Goal: Task Accomplishment & Management: Use online tool/utility

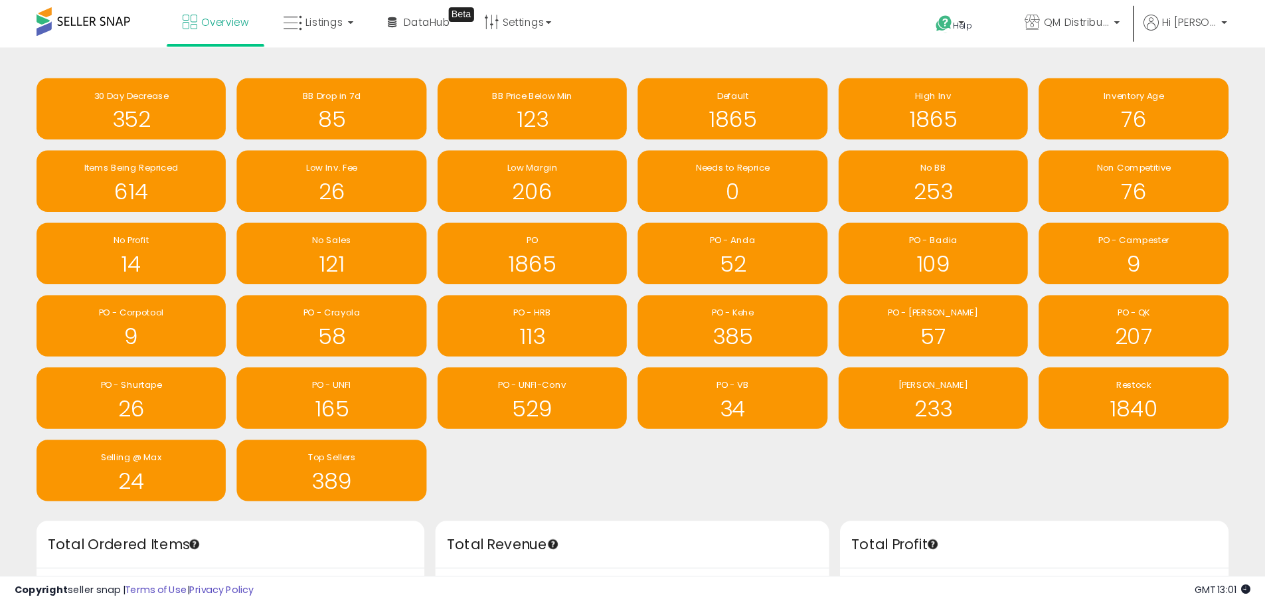
scroll to position [251, 665]
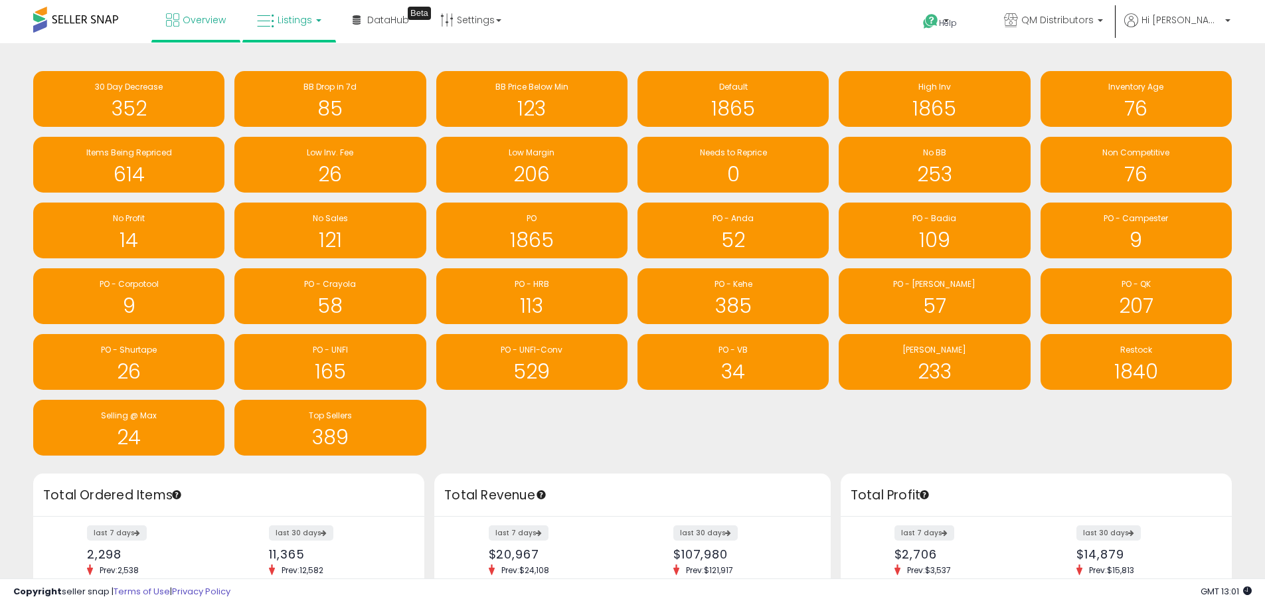
click at [294, 25] on span "Listings" at bounding box center [295, 19] width 35 height 13
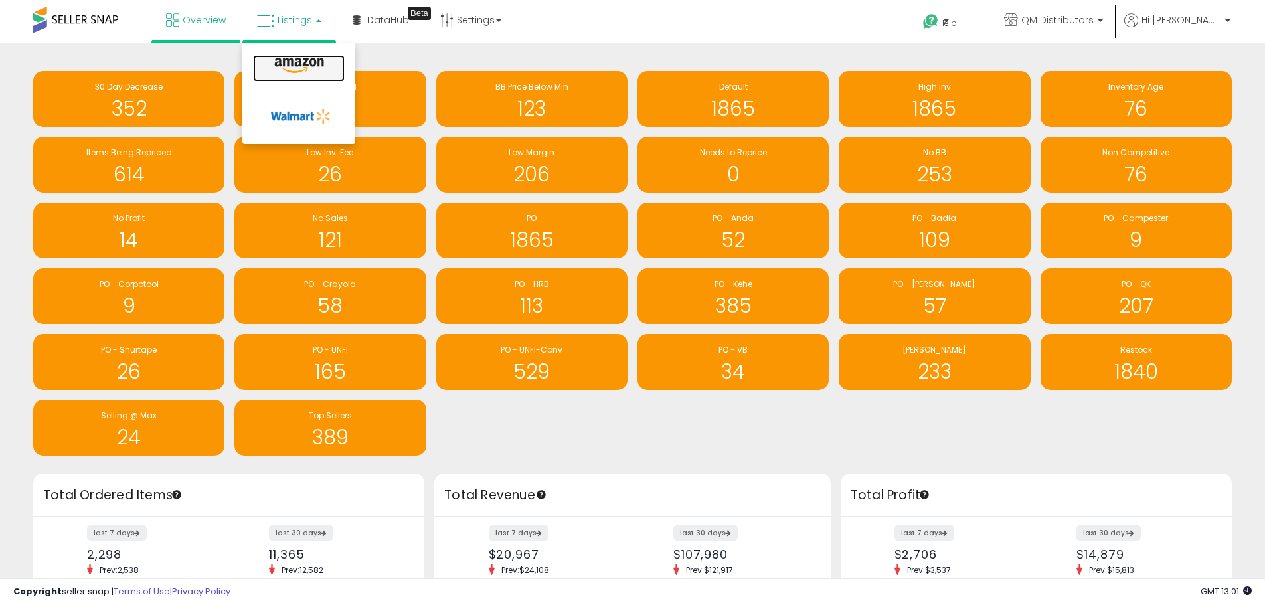
click at [309, 68] on icon at bounding box center [299, 65] width 58 height 17
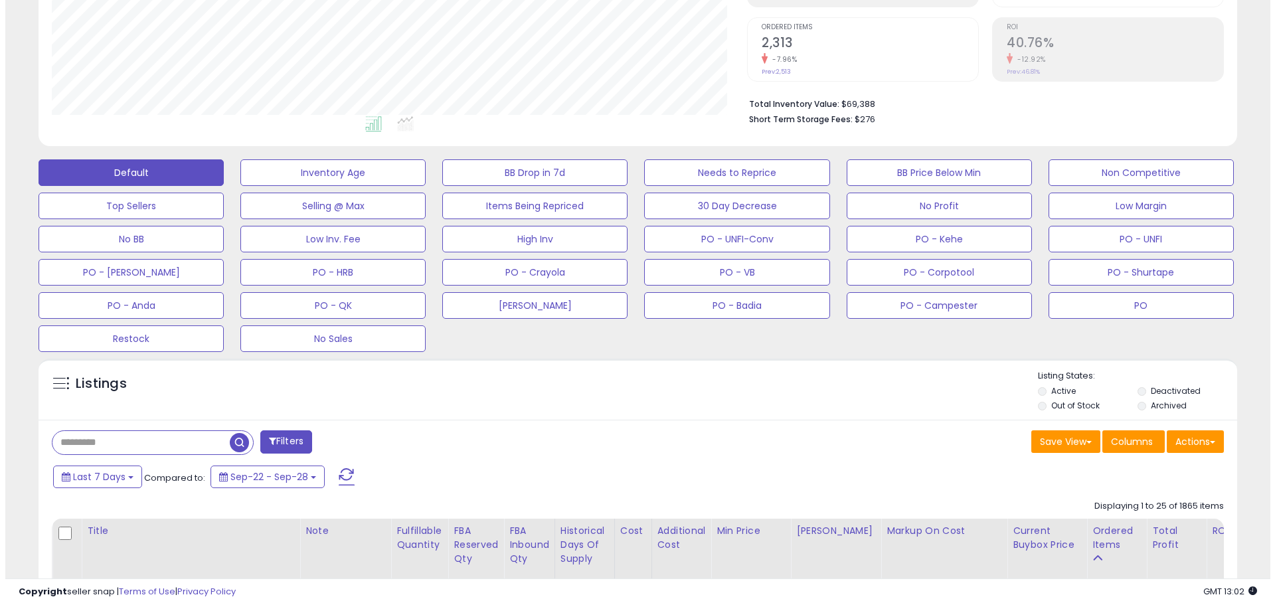
scroll to position [249, 0]
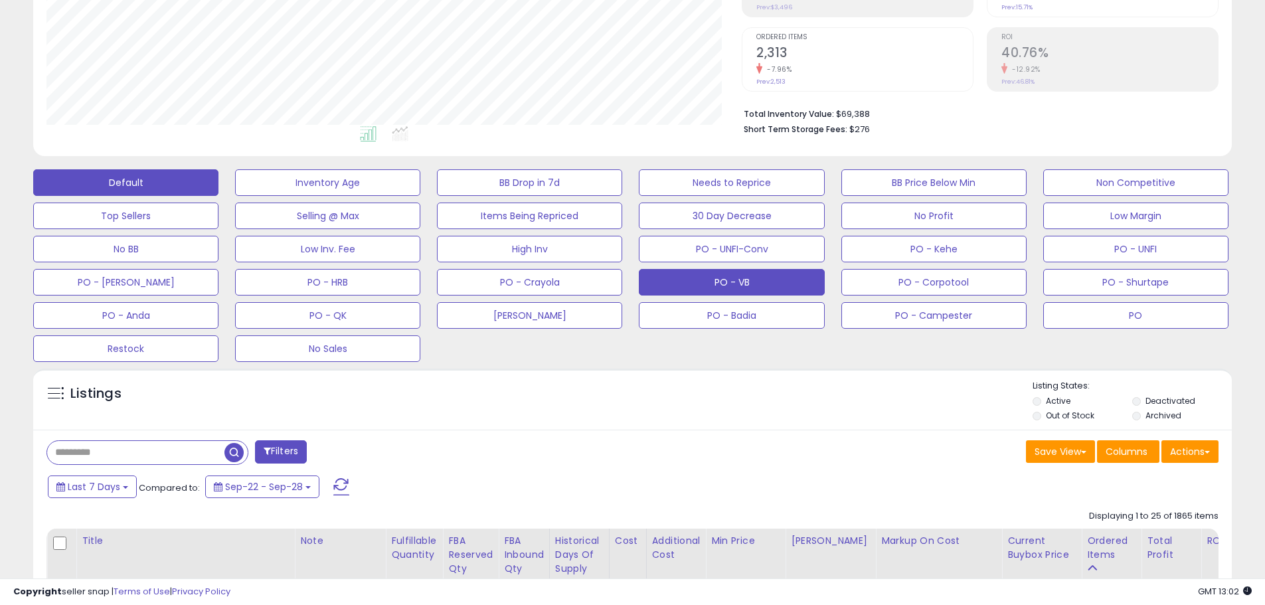
click at [770, 278] on button "PO - VB" at bounding box center [731, 282] width 185 height 27
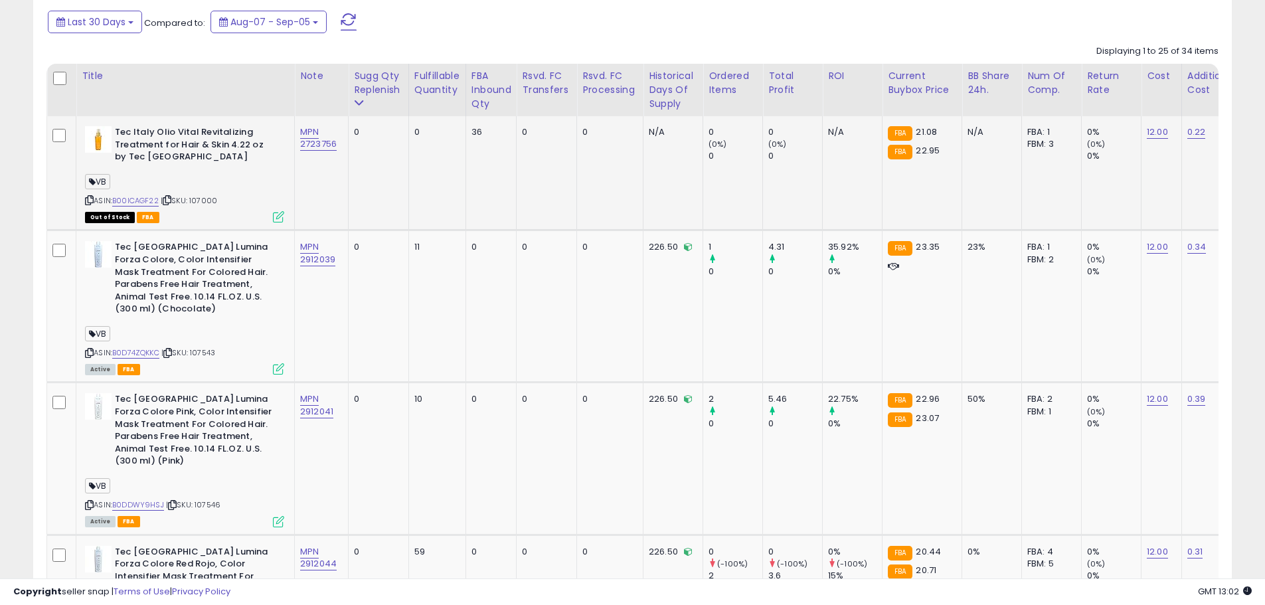
scroll to position [272, 696]
click at [374, 96] on div "Sugg Qty Replenish" at bounding box center [378, 83] width 49 height 28
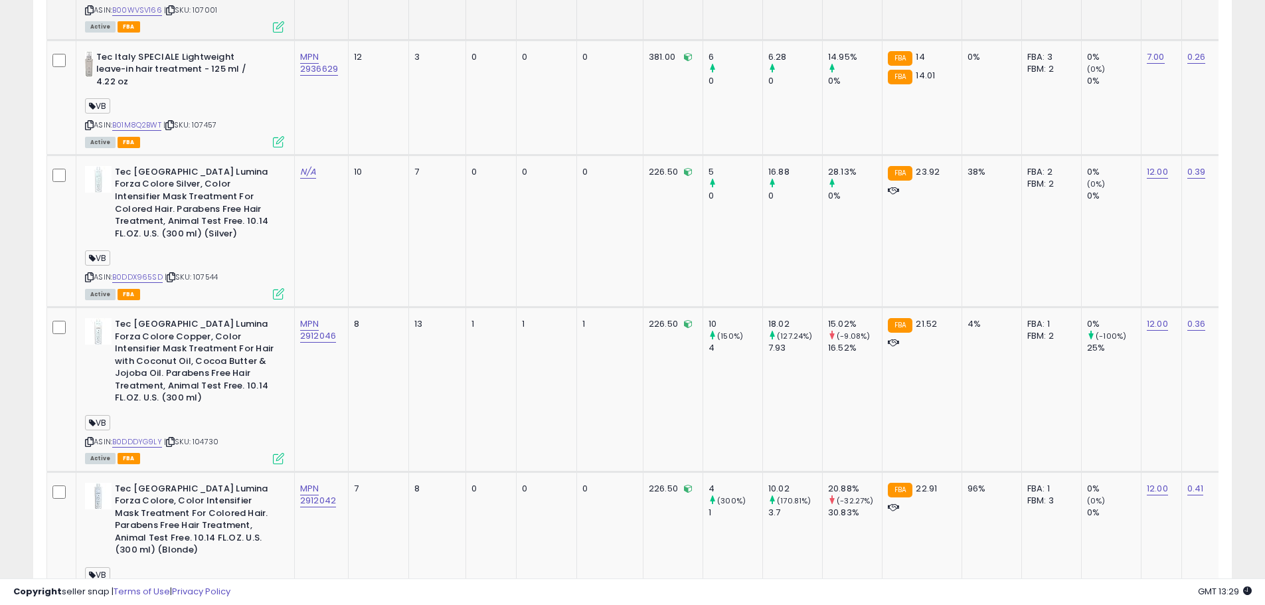
scroll to position [3032, 0]
